Goal: Information Seeking & Learning: Check status

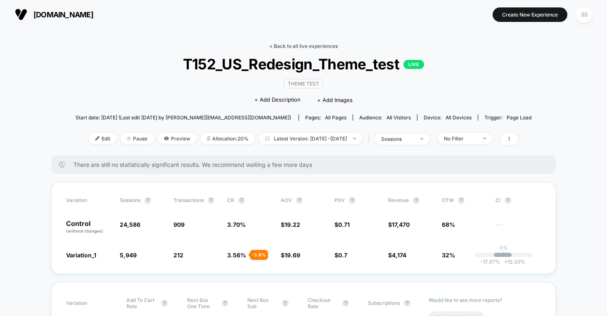
click at [294, 45] on link "< Back to all live experiences" at bounding box center [303, 46] width 69 height 6
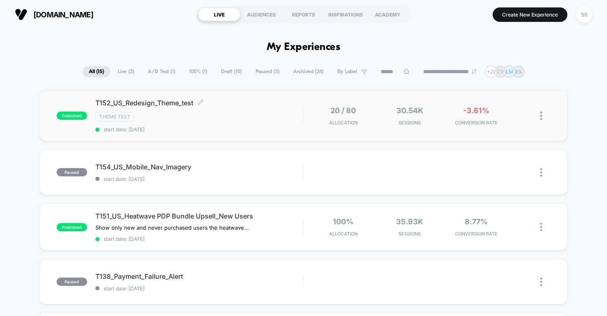
click at [227, 118] on div "Theme Test" at bounding box center [199, 116] width 208 height 9
